Goal: Task Accomplishment & Management: Manage account settings

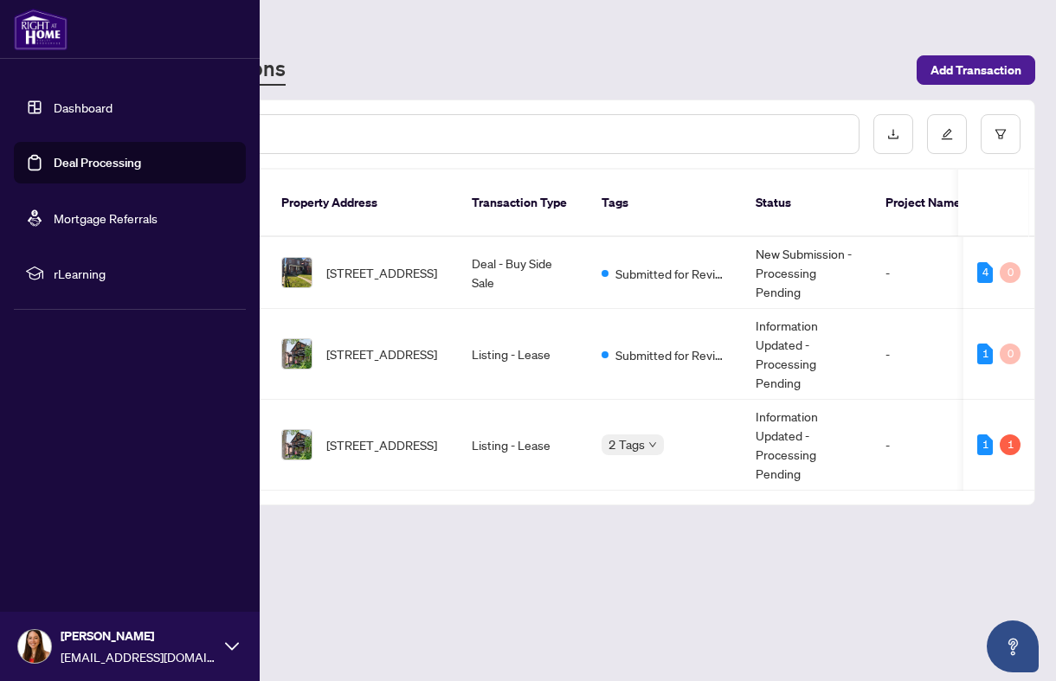
click at [54, 115] on link "Dashboard" at bounding box center [83, 108] width 59 height 16
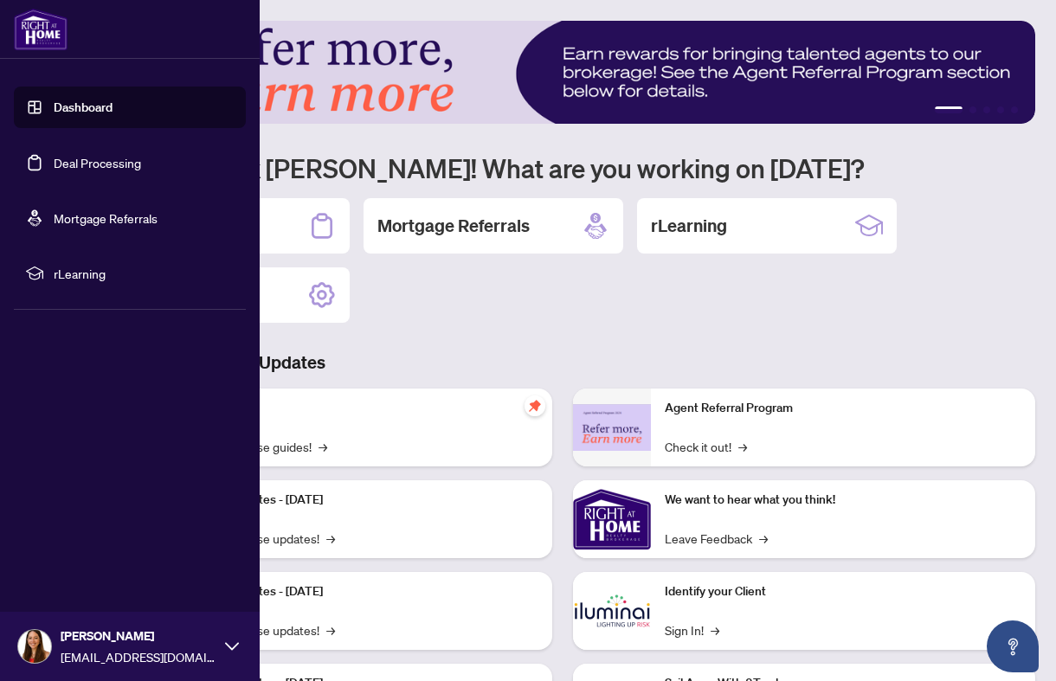
click at [90, 160] on link "Deal Processing" at bounding box center [97, 163] width 87 height 16
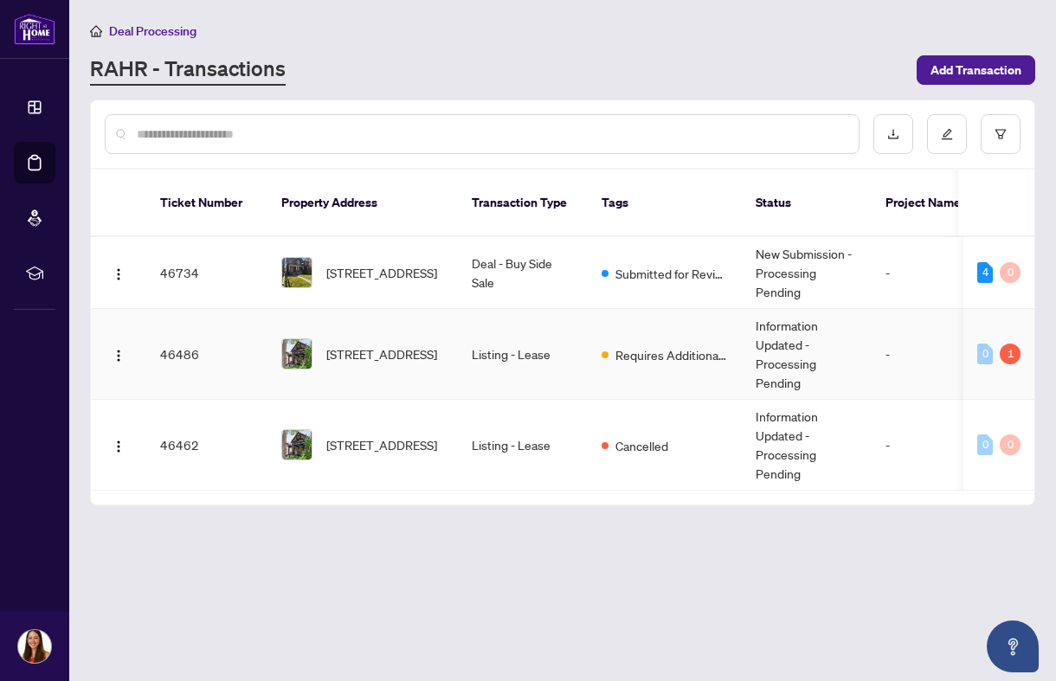
click at [599, 334] on td "Requires Additional Docs" at bounding box center [665, 354] width 154 height 91
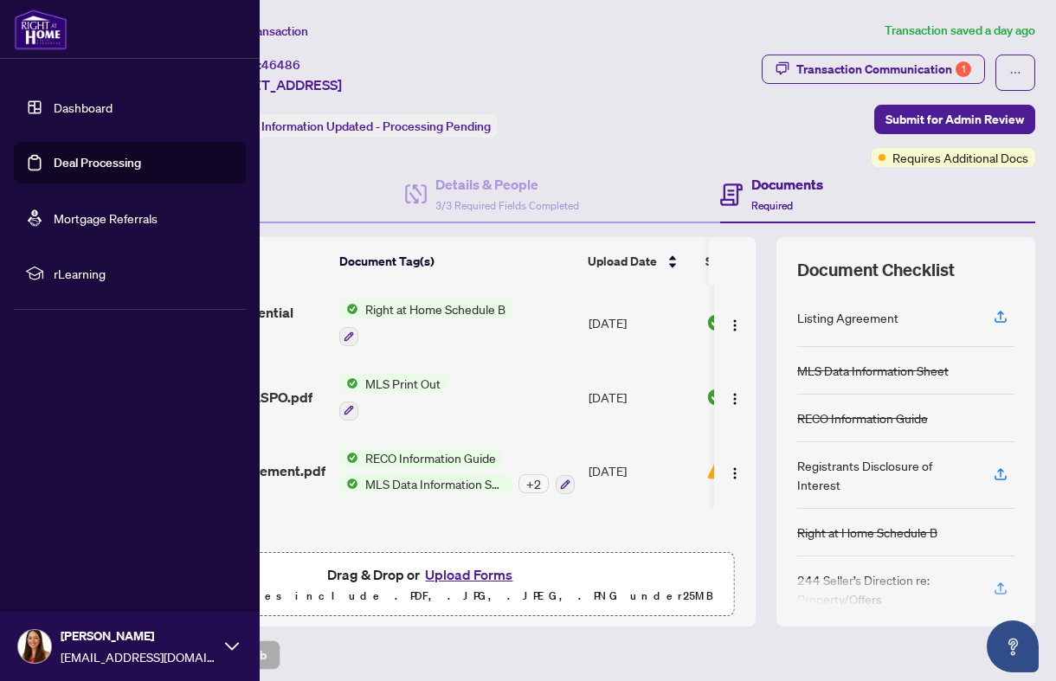
click at [104, 167] on link "Deal Processing" at bounding box center [97, 163] width 87 height 16
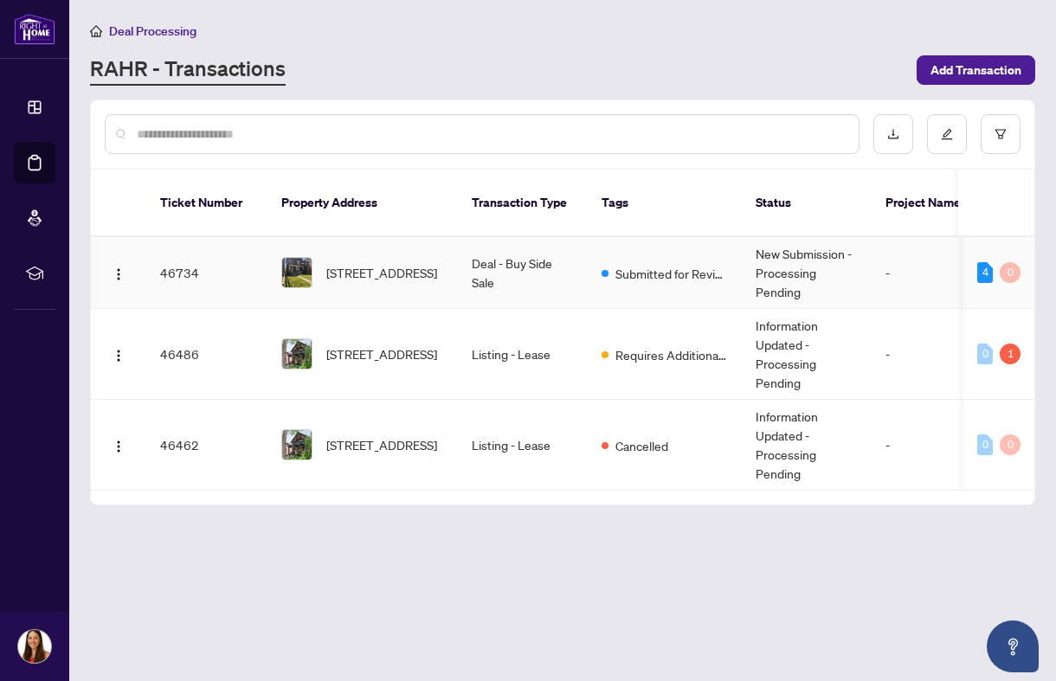
click at [561, 256] on td "Deal - Buy Side Sale" at bounding box center [523, 273] width 130 height 72
